Goal: Communication & Community: Share content

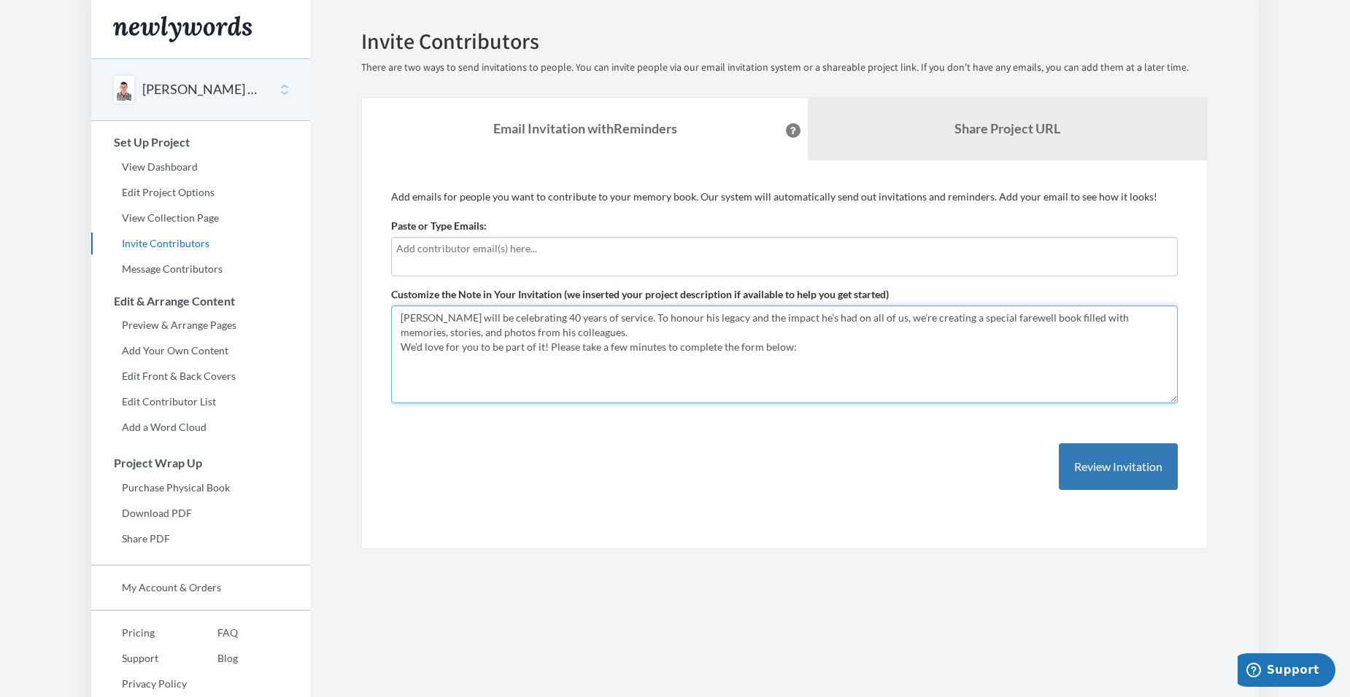
click at [1031, 318] on textarea "[PERSON_NAME] will be celebrating 40 years of service. To honour his legacy and…" at bounding box center [784, 355] width 786 height 98
type textarea "[PERSON_NAME] will be celebrating 40 years of service. To honour his legacy and…"
click at [699, 256] on input "text" at bounding box center [784, 249] width 776 height 16
type input "[EMAIL_ADDRESS][DOMAIN_NAME]"
click at [581, 452] on div "Add emails for people you want to contribute to your memory book. Our system wi…" at bounding box center [784, 355] width 786 height 330
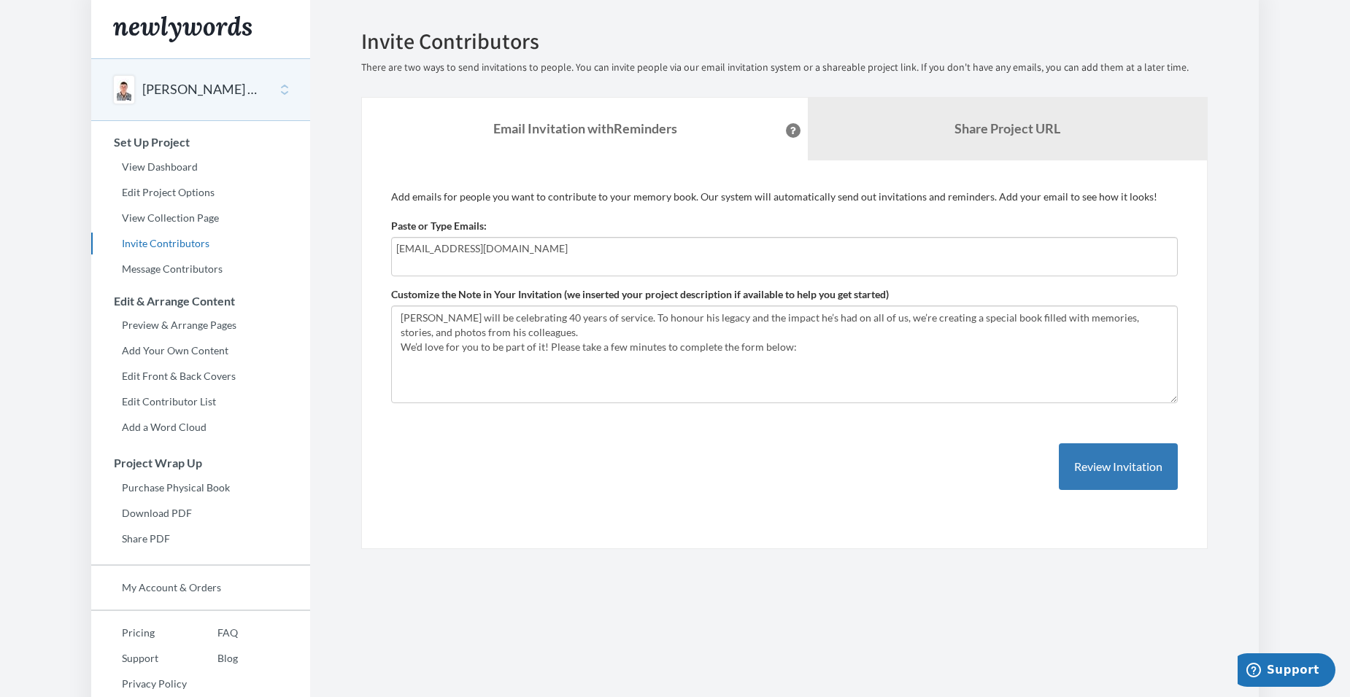
click at [618, 447] on div "Add emails for people you want to contribute to your memory book. Our system wi…" at bounding box center [784, 355] width 786 height 330
click at [1096, 471] on button "Review Invitation" at bounding box center [1117, 467] width 119 height 47
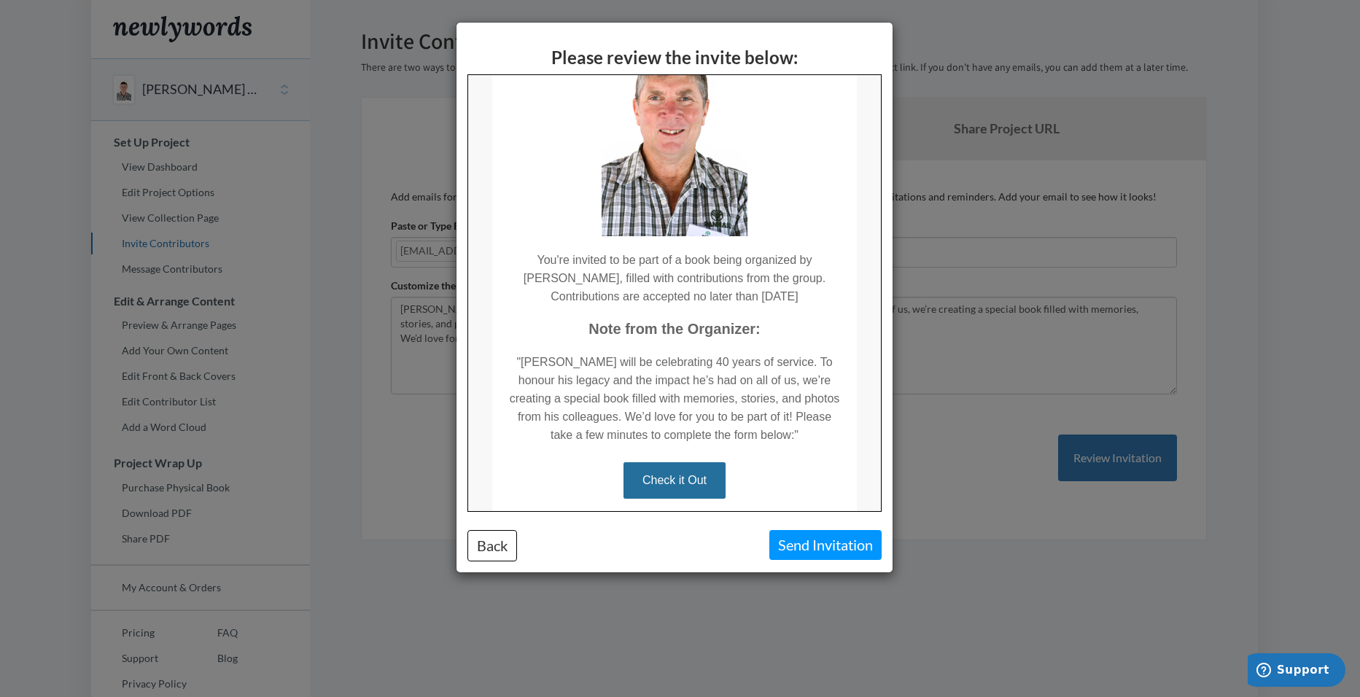
scroll to position [265, 0]
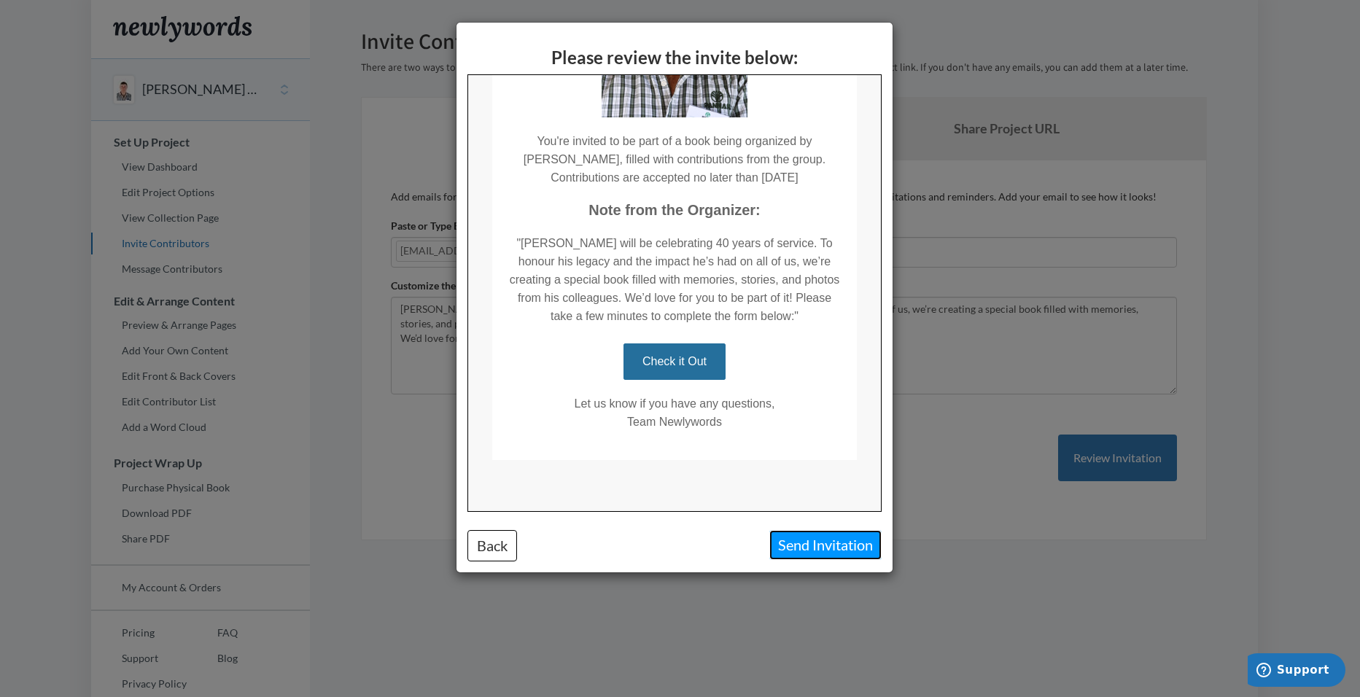
click at [832, 546] on button "Send Invitation" at bounding box center [826, 545] width 112 height 30
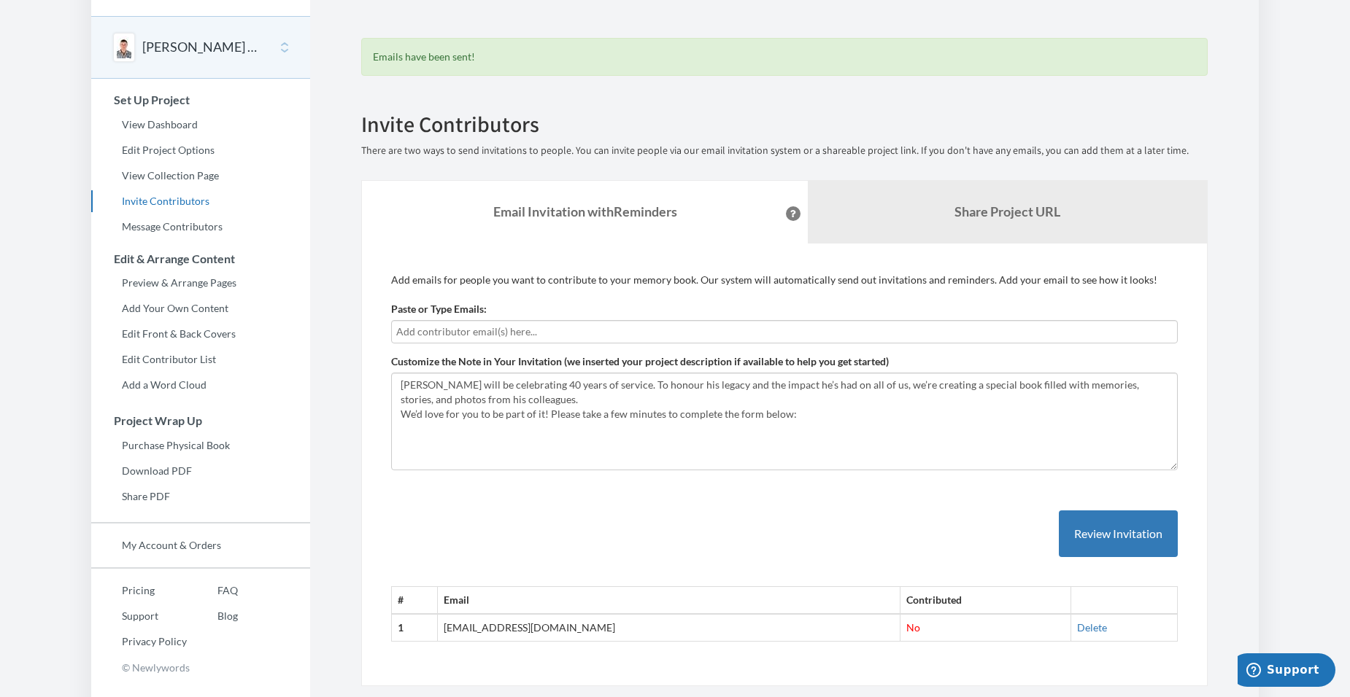
scroll to position [76, 0]
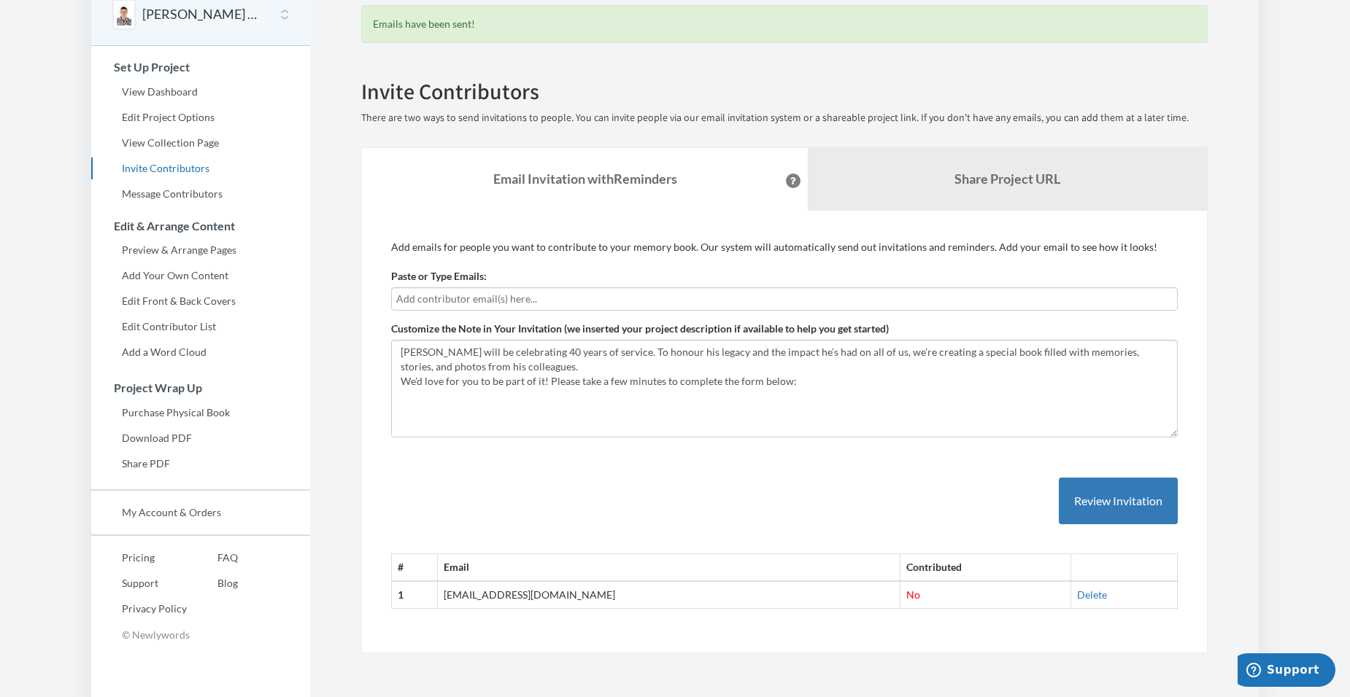
click at [536, 299] on input "text" at bounding box center [784, 299] width 776 height 16
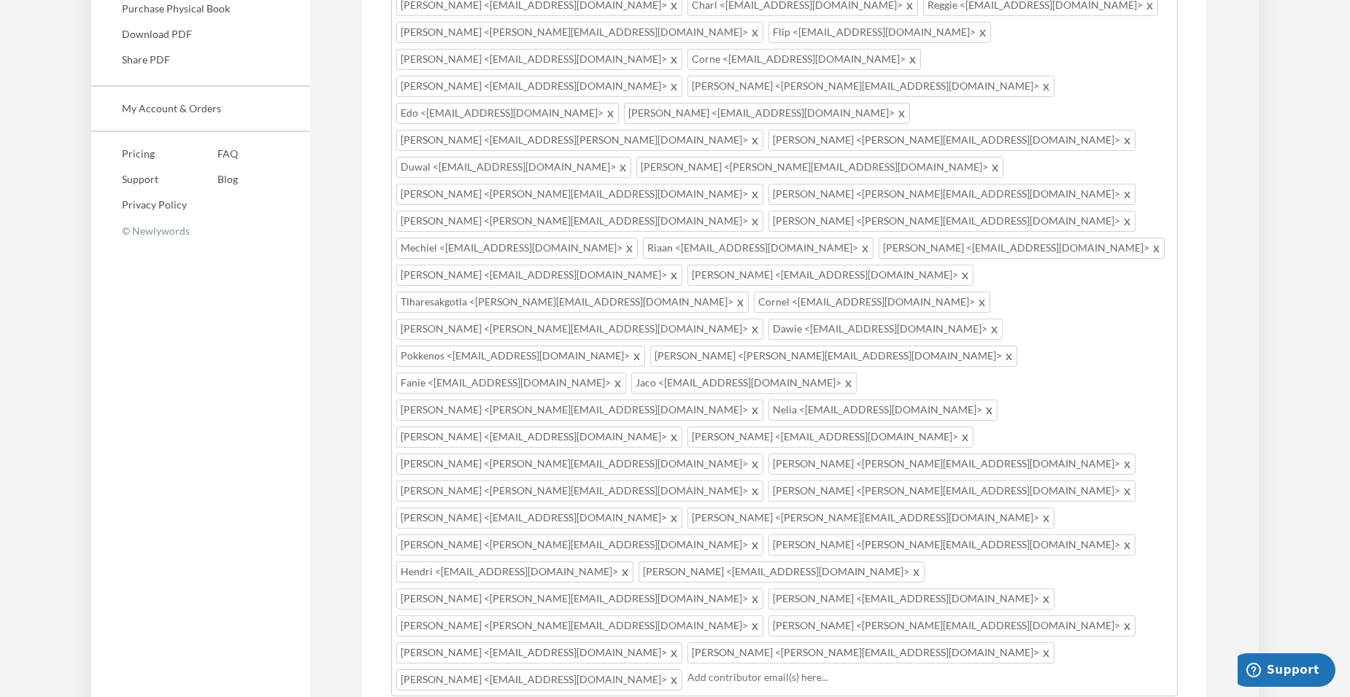
scroll to position [377, 0]
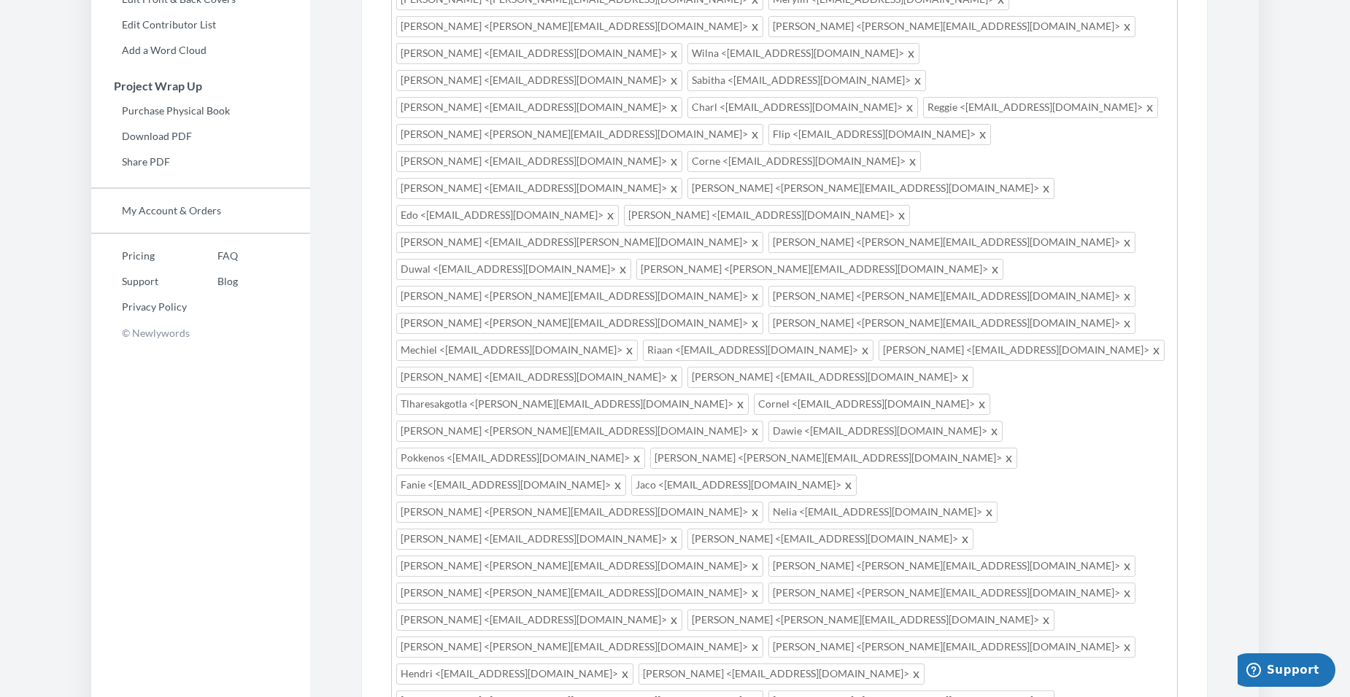
drag, startPoint x: 603, startPoint y: 514, endPoint x: 373, endPoint y: 339, distance: 289.5
click at [373, 339] on div "Add emails for people you want to contribute to your memory book. Our system wi…" at bounding box center [784, 526] width 846 height 1234
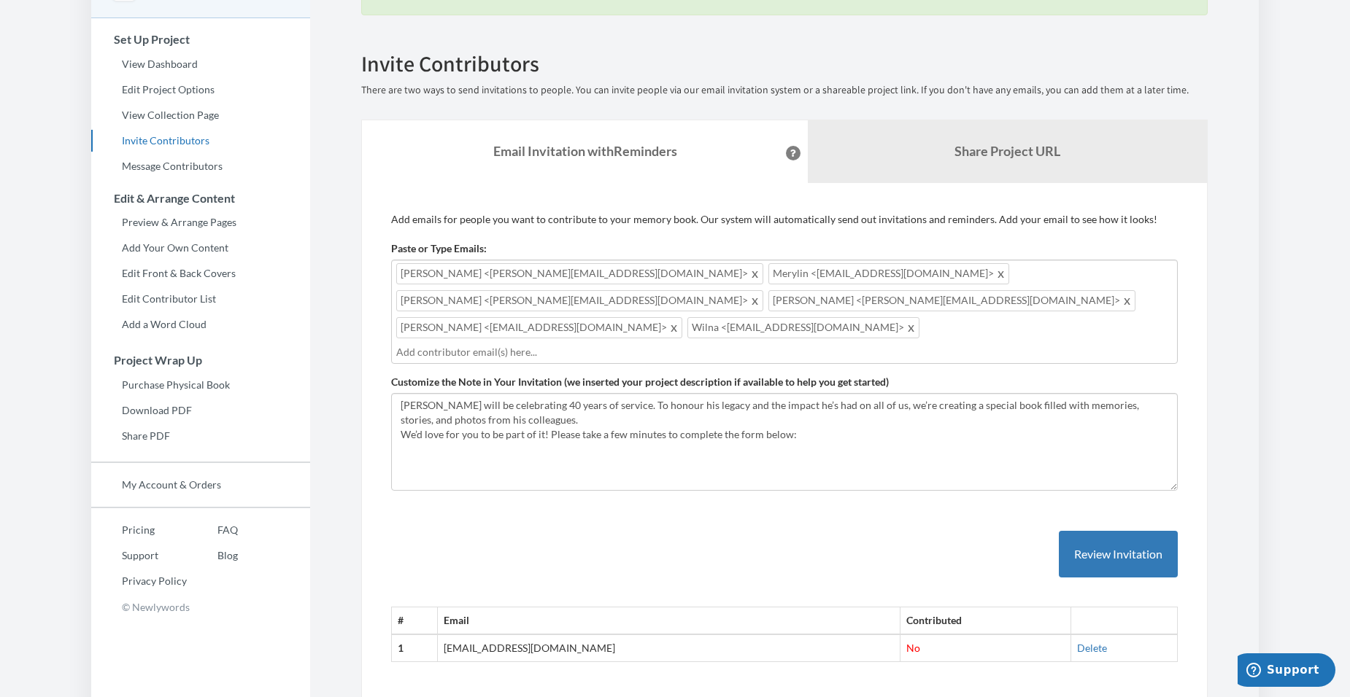
scroll to position [92, 0]
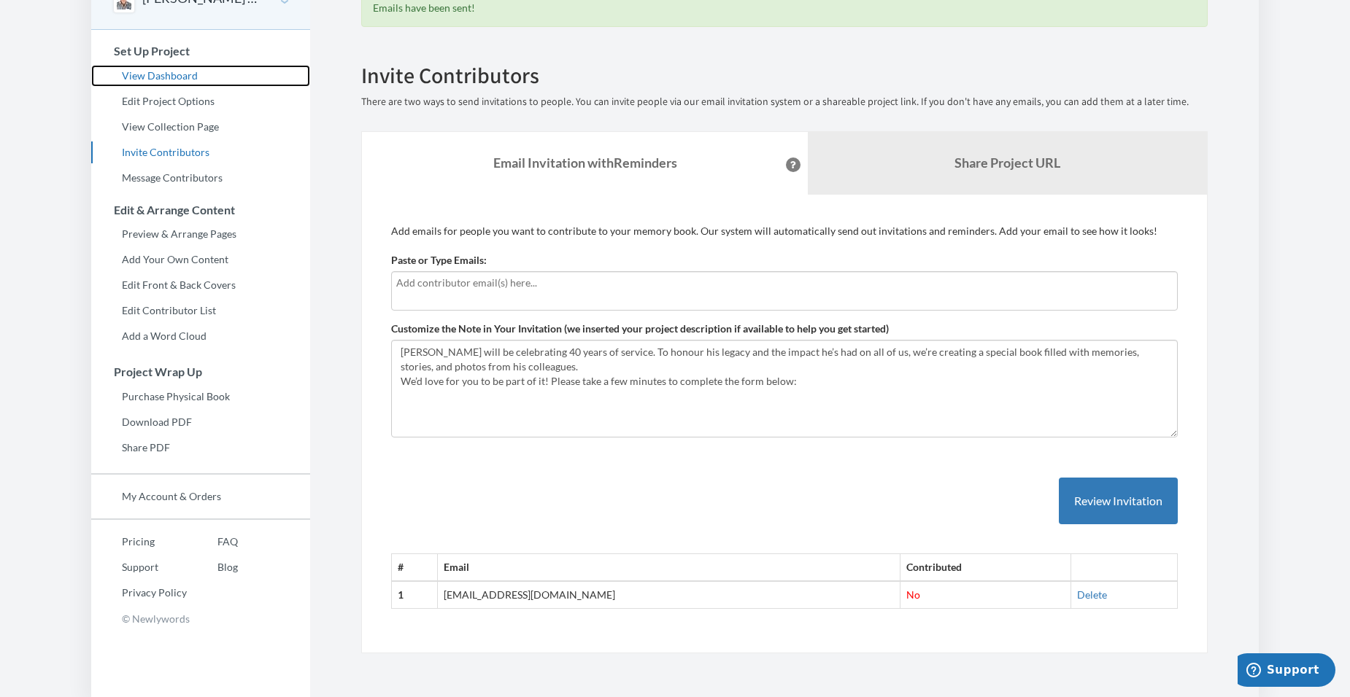
click at [182, 76] on link "View Dashboard" at bounding box center [200, 76] width 219 height 22
